Goal: Transaction & Acquisition: Purchase product/service

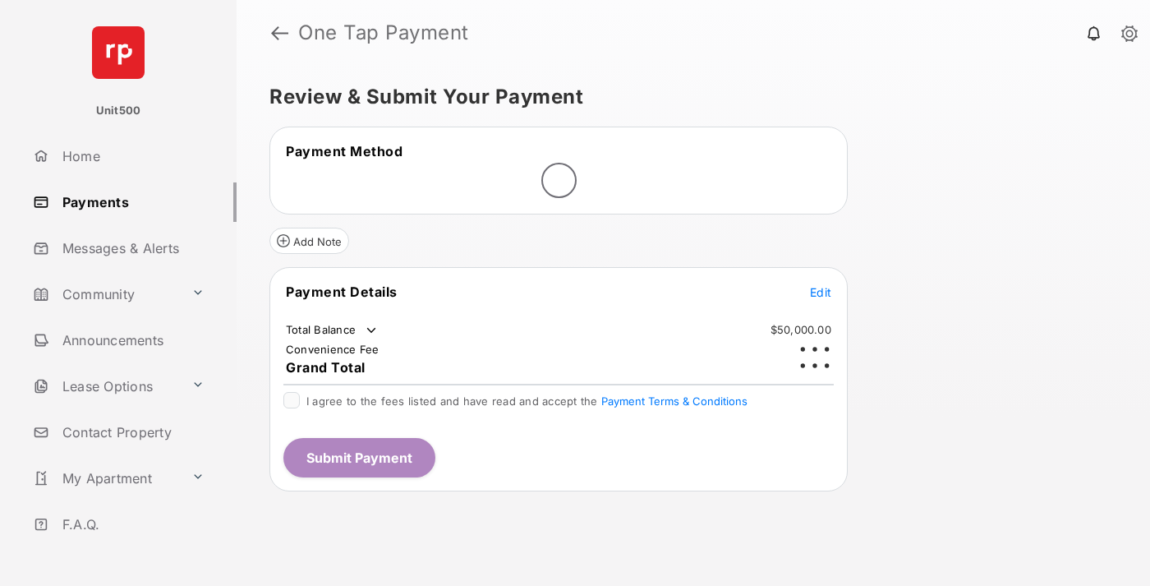
click at [821, 285] on span "Edit" at bounding box center [820, 292] width 21 height 14
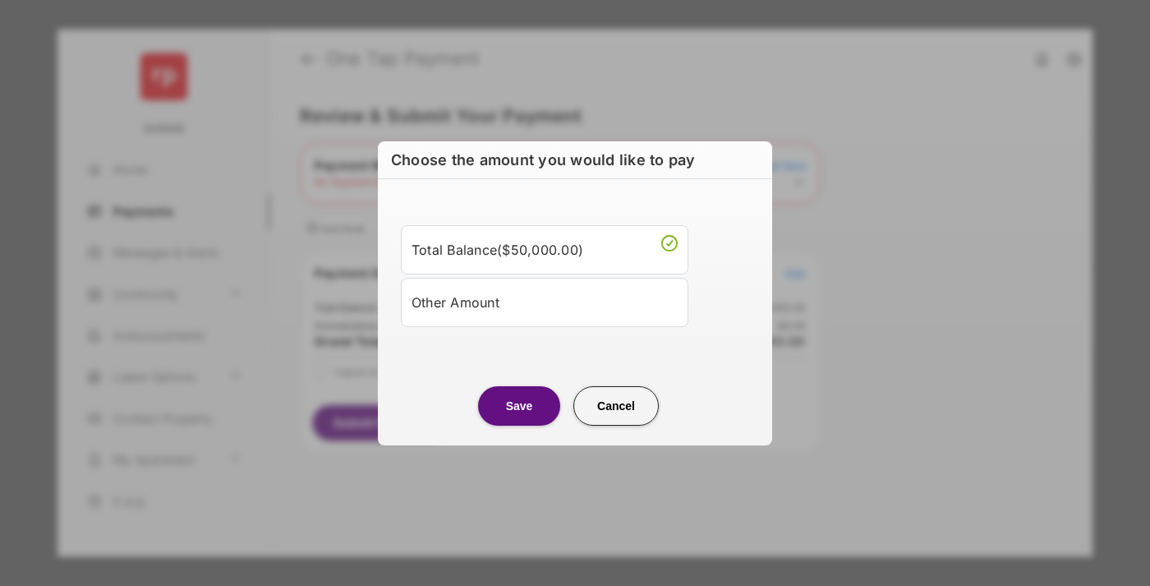
click at [545, 301] on div "Other Amount" at bounding box center [545, 302] width 266 height 28
type input "****"
click at [519, 426] on button "Save" at bounding box center [519, 405] width 82 height 39
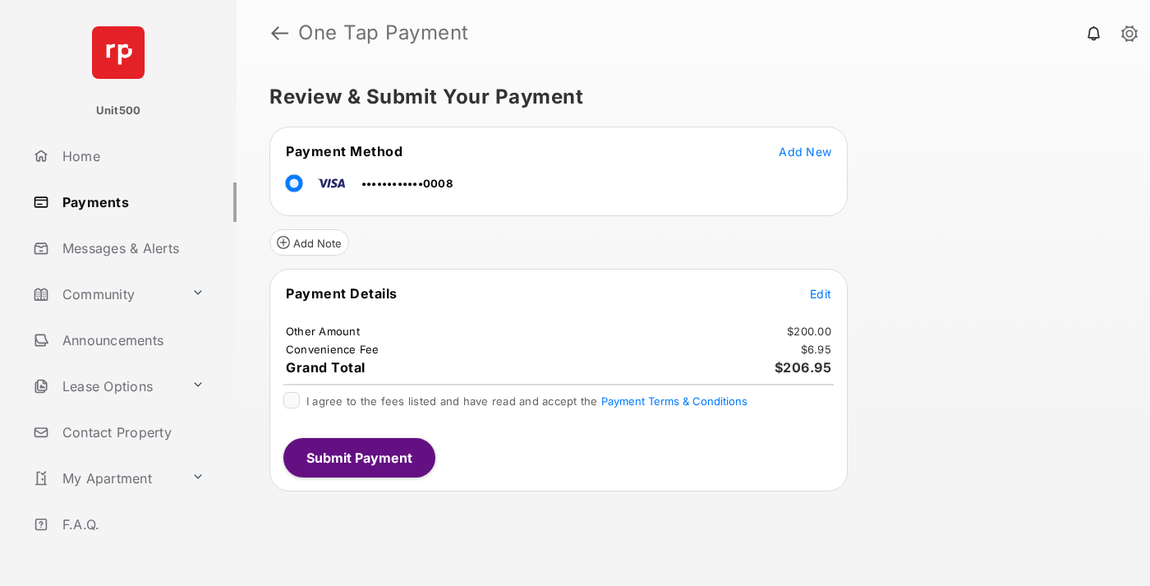
click at [821, 293] on span "Edit" at bounding box center [820, 294] width 21 height 14
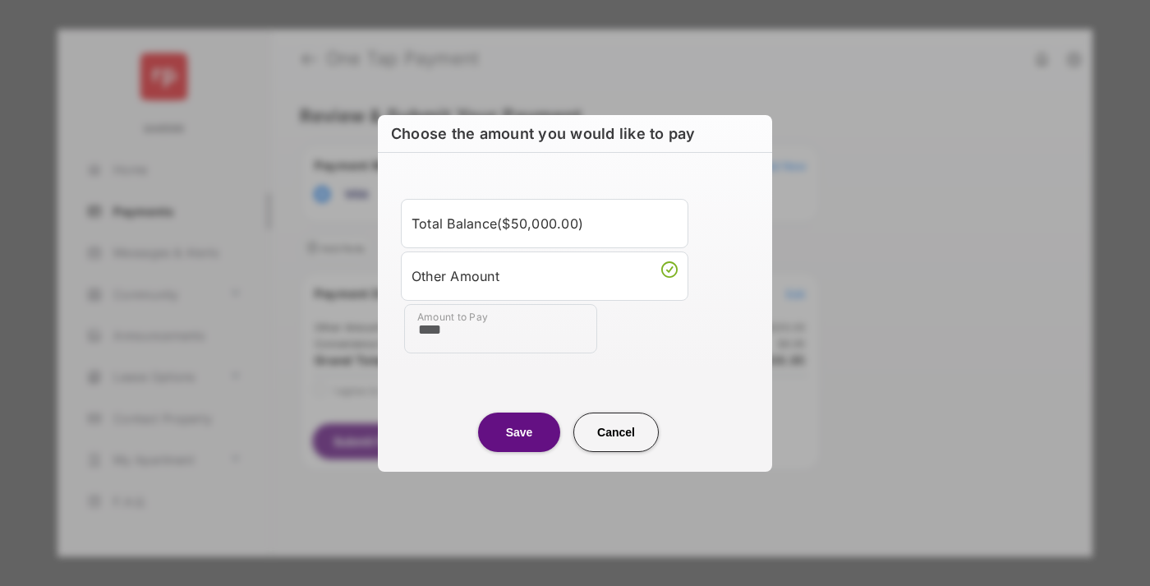
click at [519, 431] on button "Save" at bounding box center [519, 431] width 82 height 39
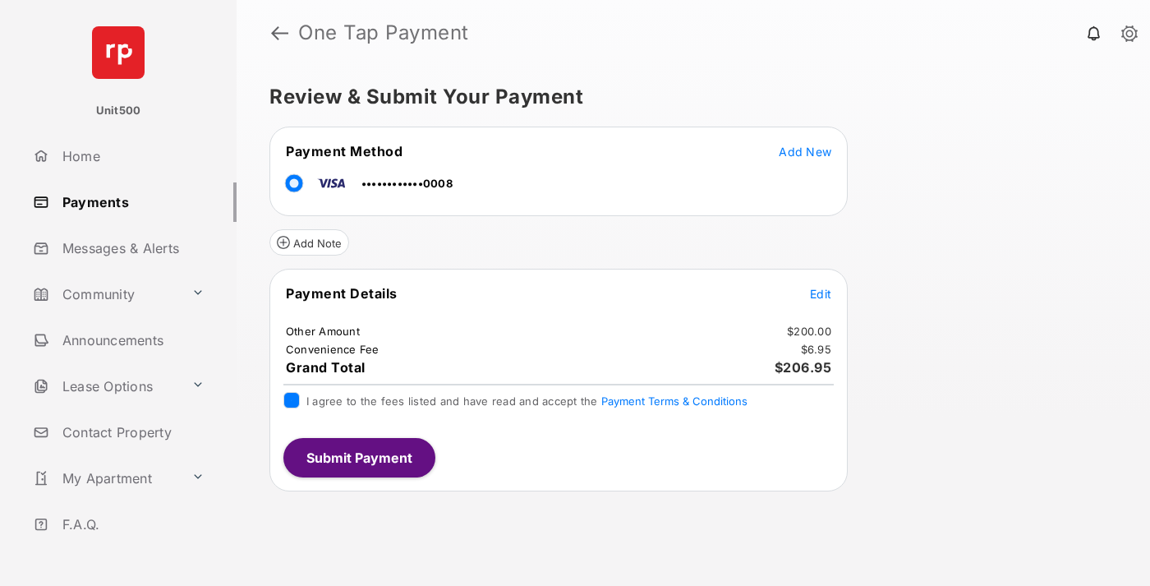
click at [358, 457] on button "Submit Payment" at bounding box center [359, 457] width 152 height 39
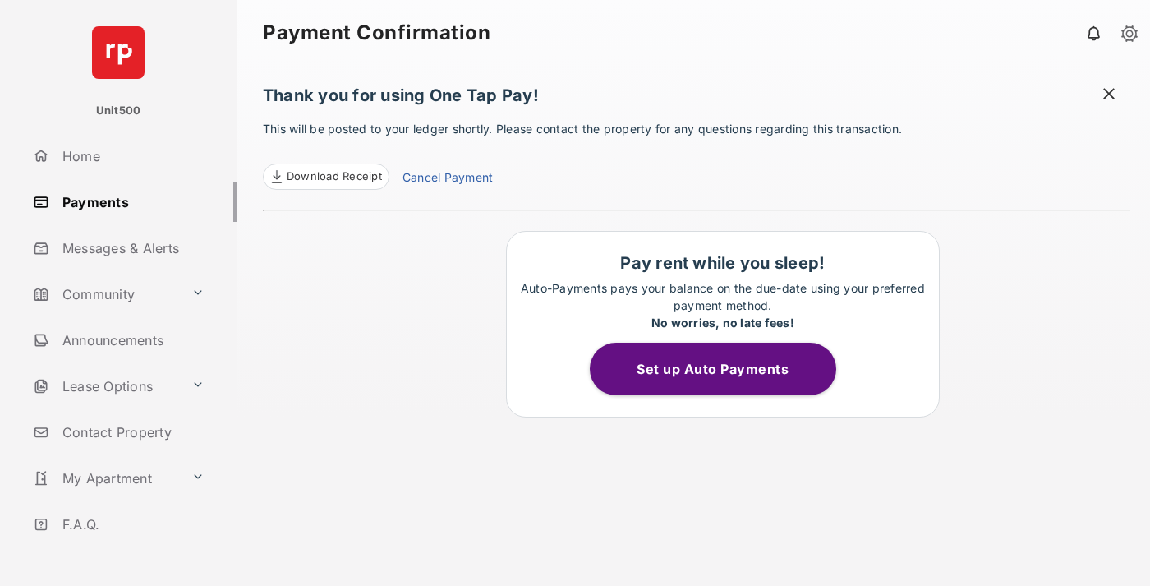
click at [1109, 95] on span at bounding box center [1109, 95] width 16 height 21
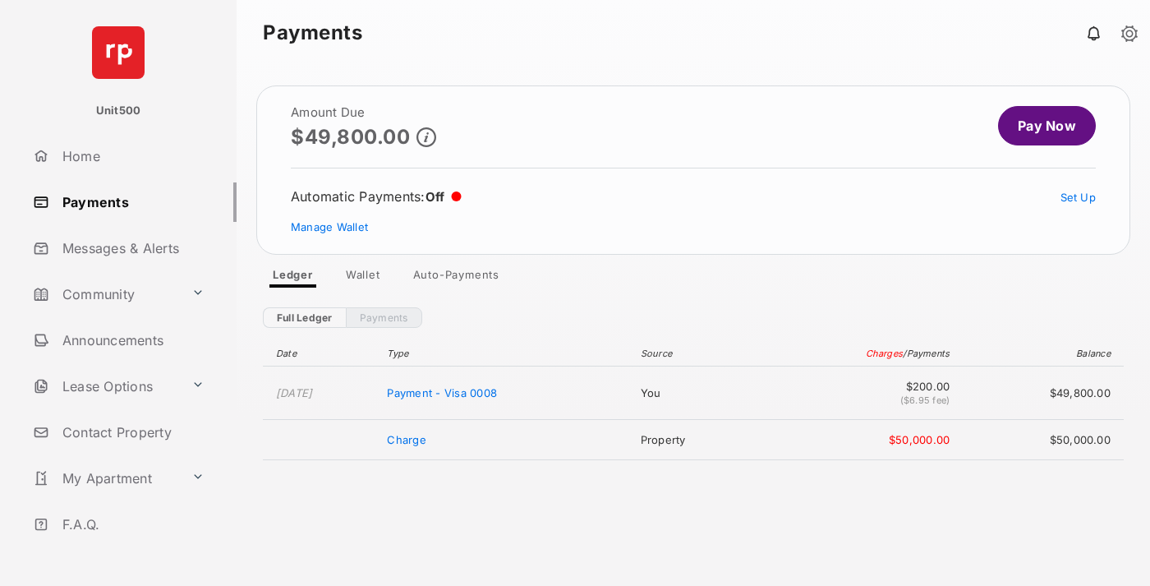
click at [329, 227] on link "Manage Wallet" at bounding box center [329, 226] width 77 height 13
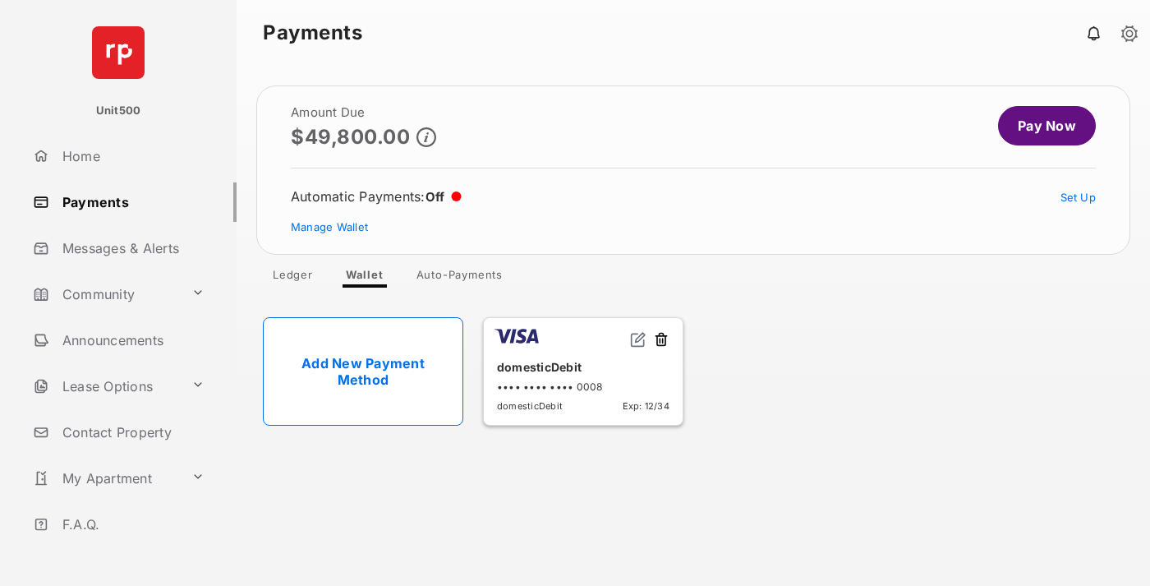
click at [661, 340] on button at bounding box center [661, 340] width 16 height 19
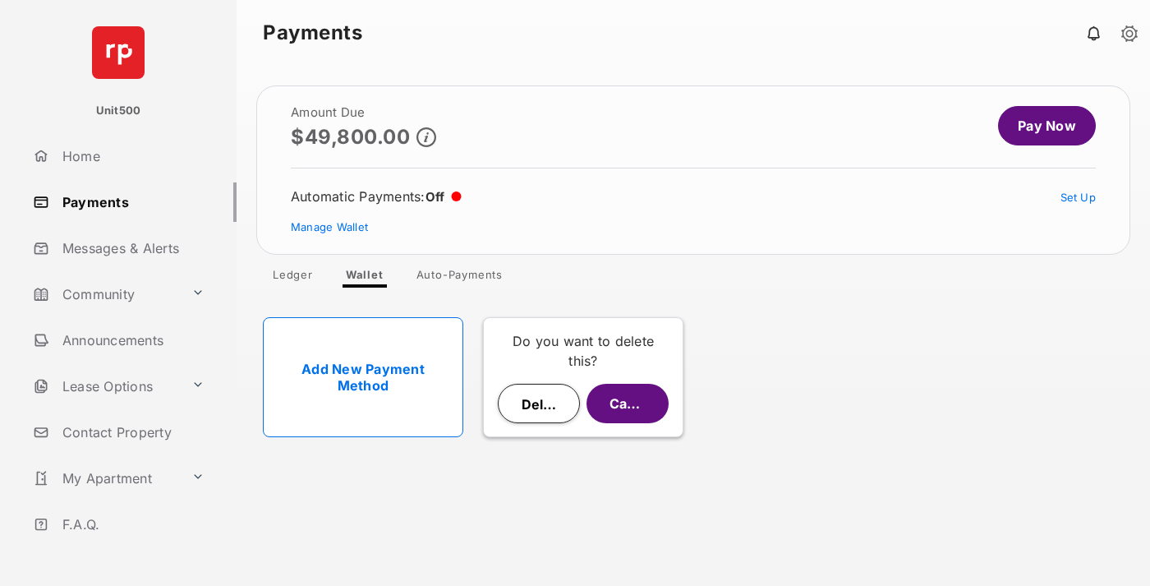
click at [539, 403] on button "Delete" at bounding box center [539, 403] width 82 height 39
